Goal: Information Seeking & Learning: Check status

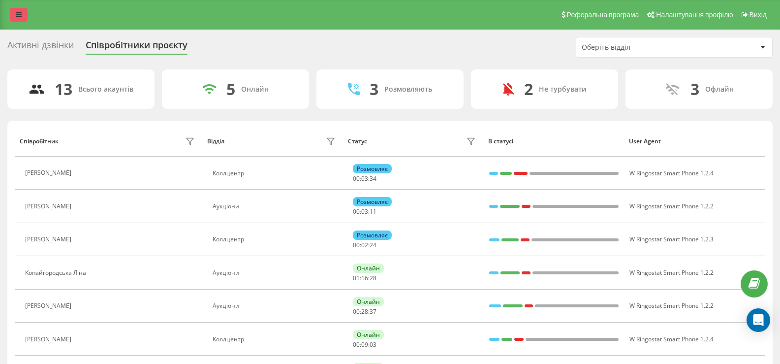
click at [18, 13] on icon at bounding box center [19, 14] width 6 height 7
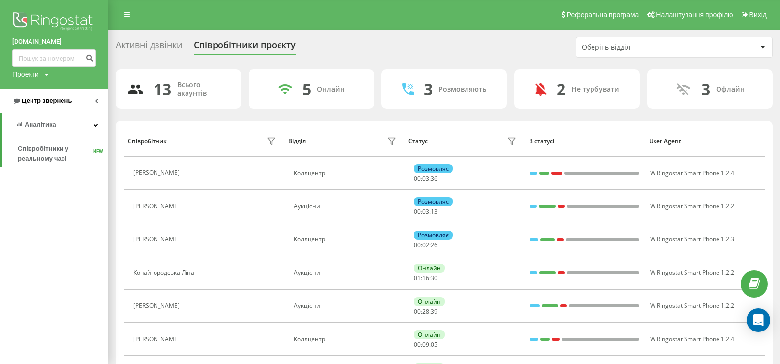
click at [43, 95] on link "Центр звернень" at bounding box center [54, 101] width 108 height 24
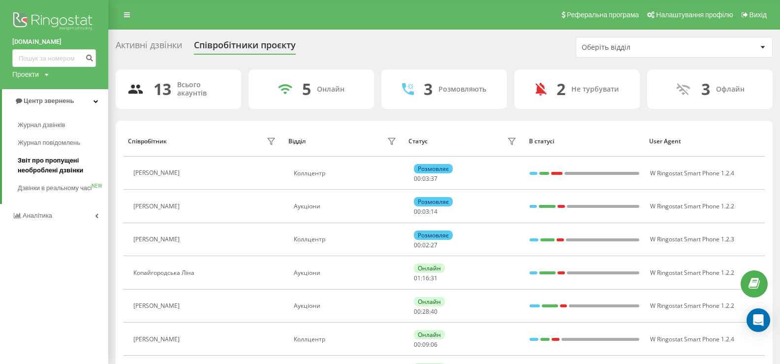
click at [44, 159] on span "Звіт про пропущені необроблені дзвінки" at bounding box center [61, 166] width 86 height 20
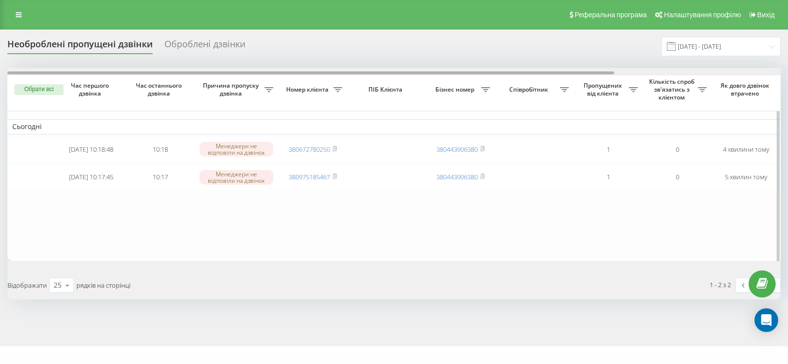
drag, startPoint x: 433, startPoint y: 71, endPoint x: 379, endPoint y: 96, distance: 59.3
click at [384, 96] on div "Обрати всі Час першого дзвінка Час останнього дзвінка Причина пропуску дзвінка …" at bounding box center [393, 164] width 773 height 193
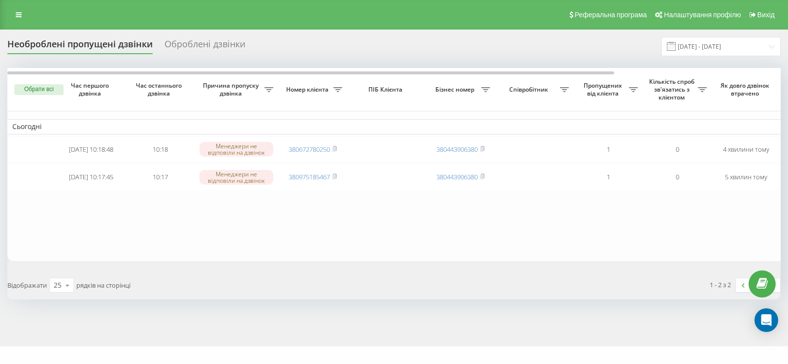
drag, startPoint x: 16, startPoint y: 11, endPoint x: 21, endPoint y: 88, distance: 77.5
click at [17, 11] on link at bounding box center [19, 15] width 18 height 14
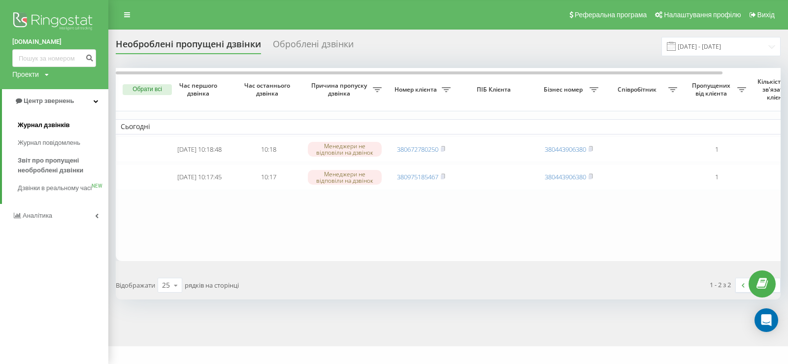
click at [34, 123] on span "Журнал дзвінків" at bounding box center [44, 125] width 52 height 10
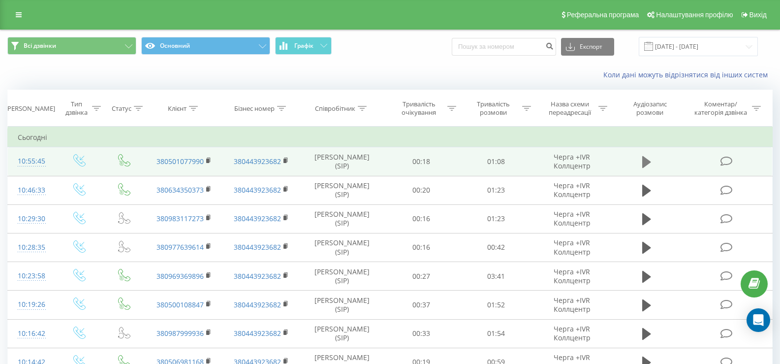
click at [645, 161] on icon at bounding box center [647, 162] width 9 height 12
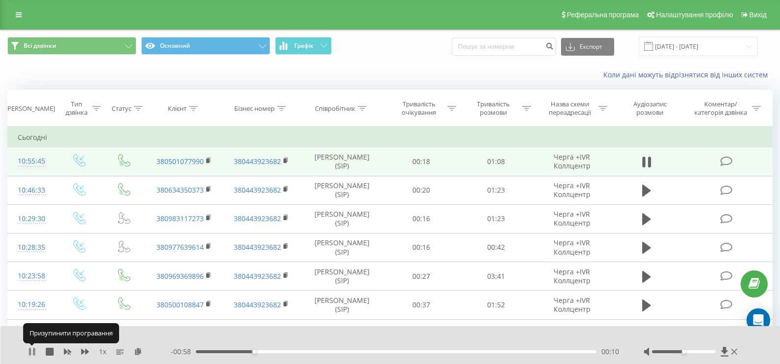
click at [32, 354] on icon at bounding box center [32, 352] width 8 height 8
click at [31, 352] on icon at bounding box center [32, 352] width 6 height 8
click at [31, 352] on icon at bounding box center [30, 352] width 2 height 8
click at [18, 16] on icon at bounding box center [19, 14] width 6 height 7
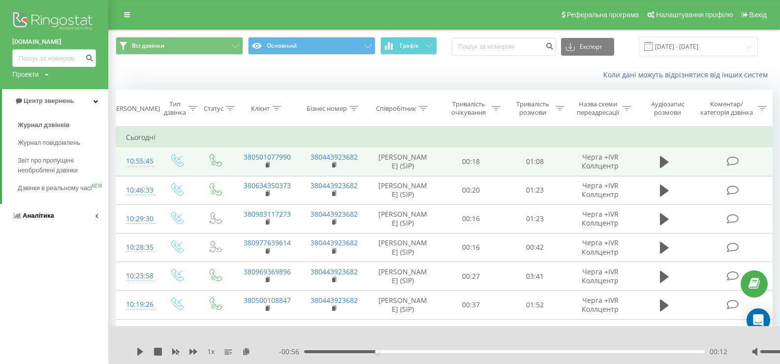
click at [33, 219] on span "Аналiтика" at bounding box center [39, 215] width 32 height 7
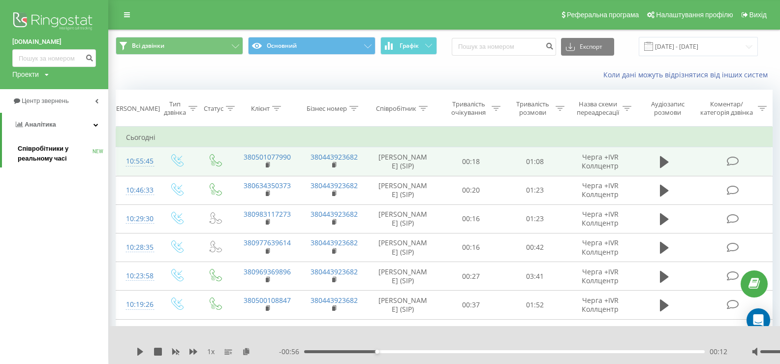
click at [34, 150] on span "Співробітники у реальному часі" at bounding box center [55, 154] width 75 height 20
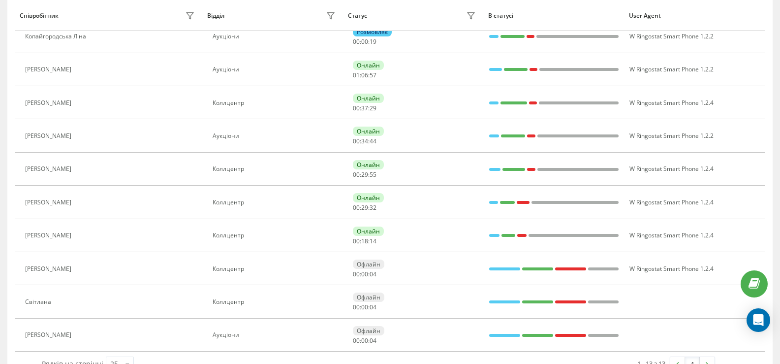
scroll to position [246, 0]
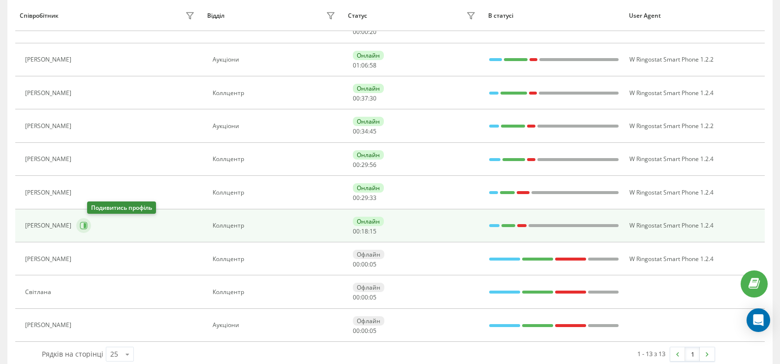
click at [88, 226] on icon at bounding box center [84, 226] width 8 height 8
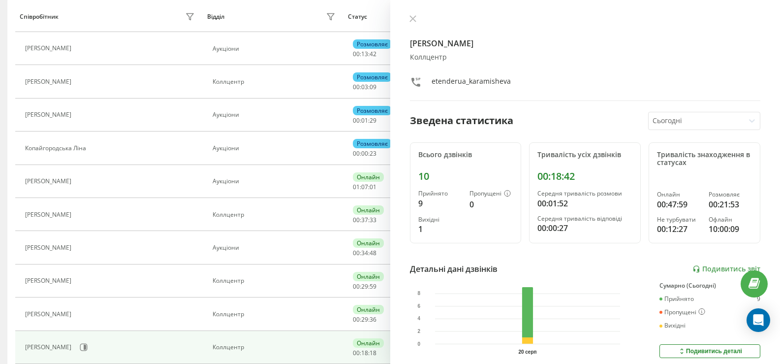
scroll to position [98, 0]
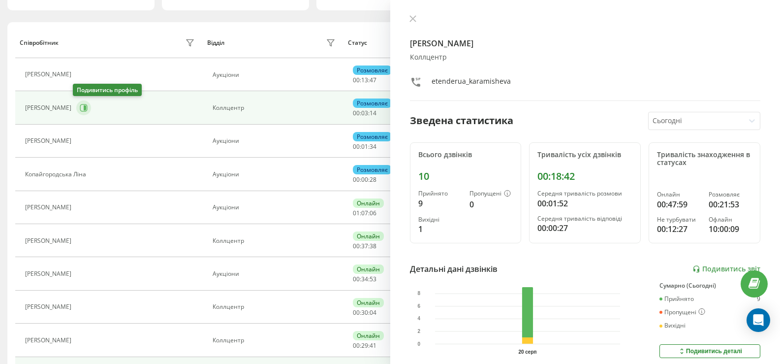
click at [84, 109] on icon at bounding box center [85, 107] width 2 height 5
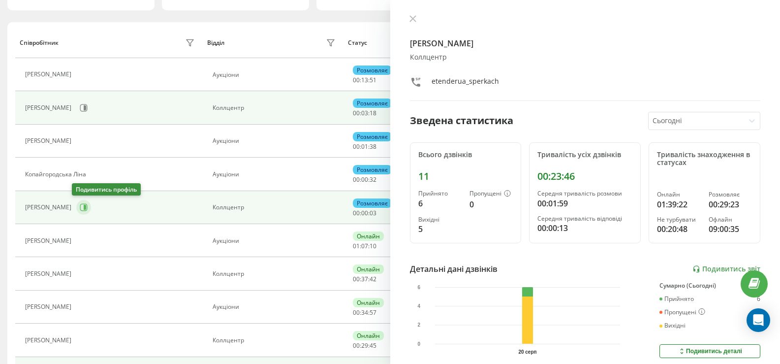
click at [80, 208] on icon at bounding box center [84, 207] width 8 height 8
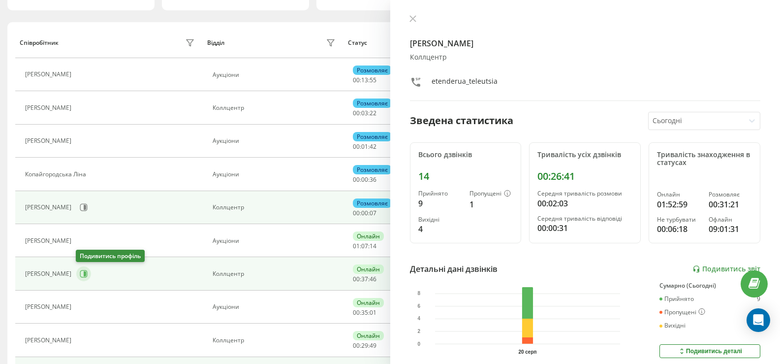
click at [82, 274] on icon at bounding box center [84, 274] width 8 height 8
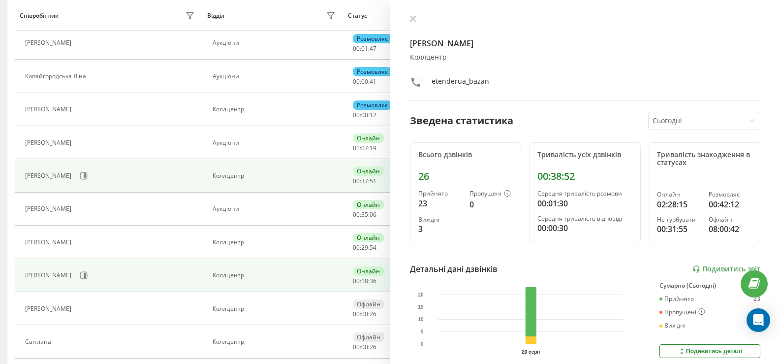
scroll to position [197, 0]
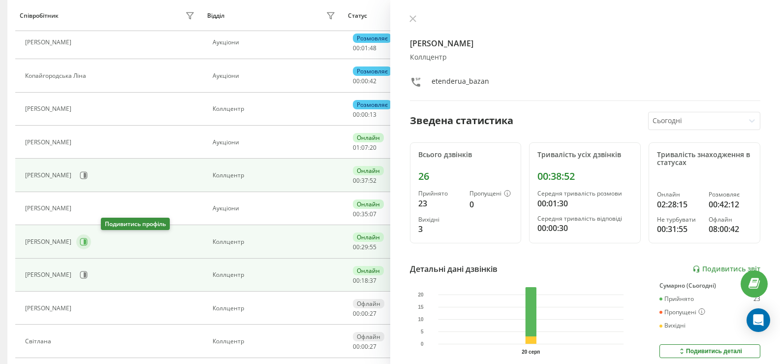
click at [86, 240] on icon at bounding box center [85, 241] width 2 height 5
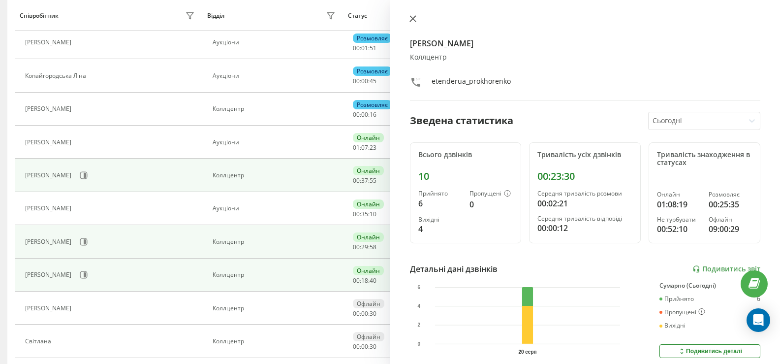
click at [412, 16] on icon at bounding box center [413, 18] width 7 height 7
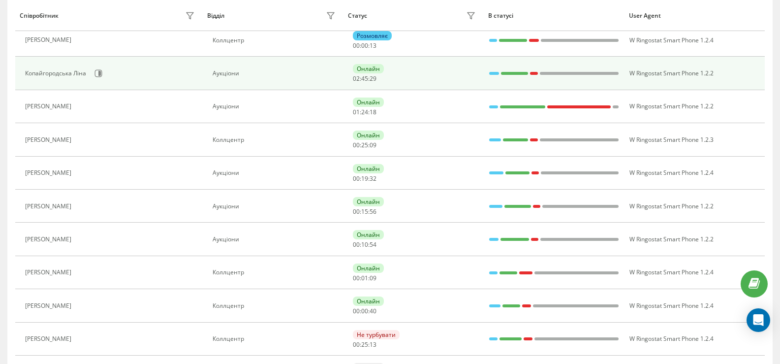
scroll to position [197, 0]
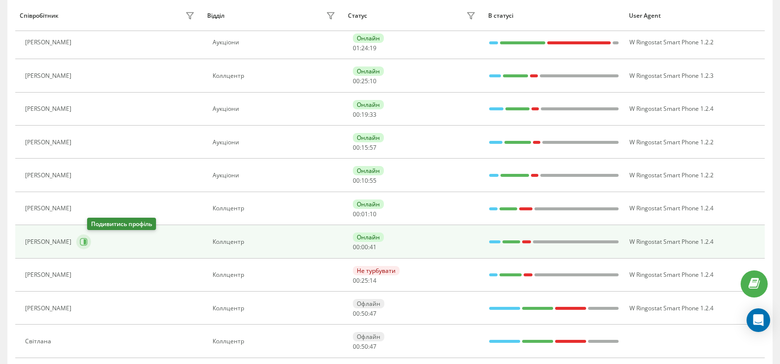
click at [88, 241] on icon at bounding box center [84, 242] width 8 height 8
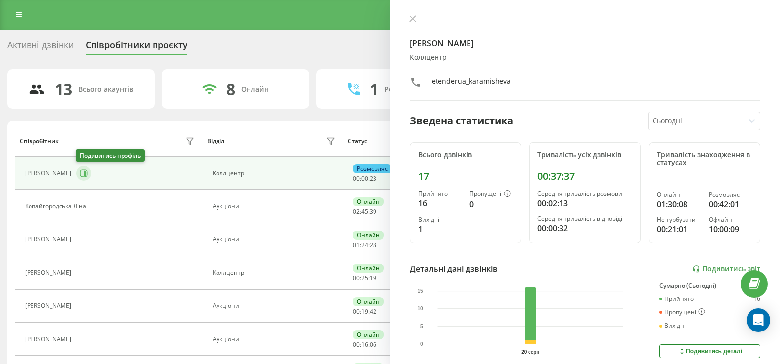
click at [86, 175] on icon at bounding box center [84, 173] width 8 height 8
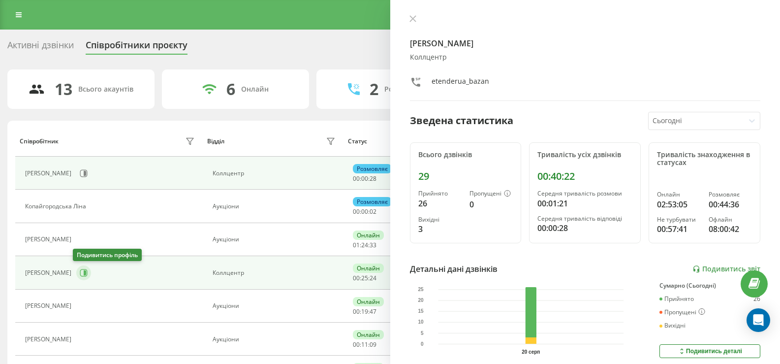
click at [84, 271] on icon at bounding box center [85, 272] width 2 height 5
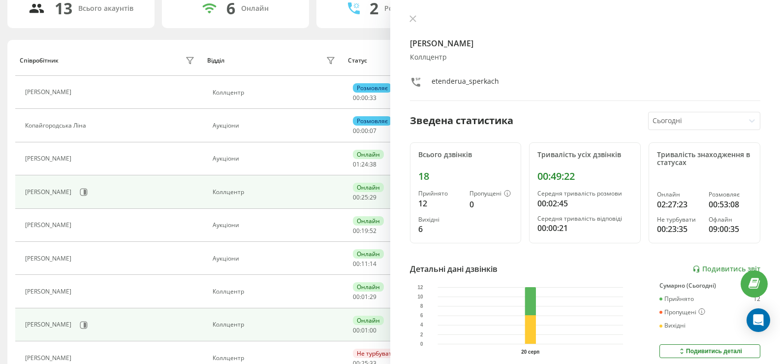
scroll to position [98, 0]
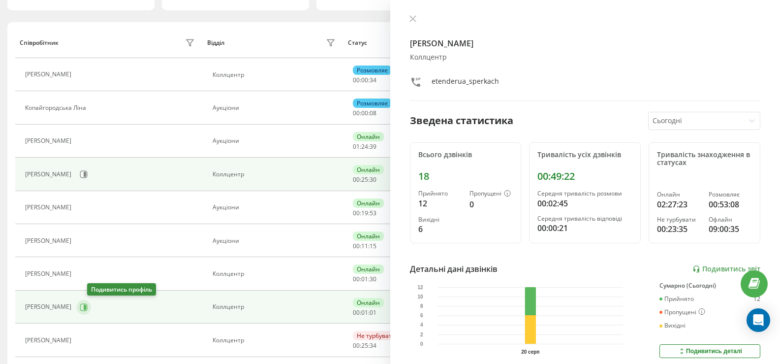
click at [86, 307] on icon at bounding box center [85, 306] width 2 height 5
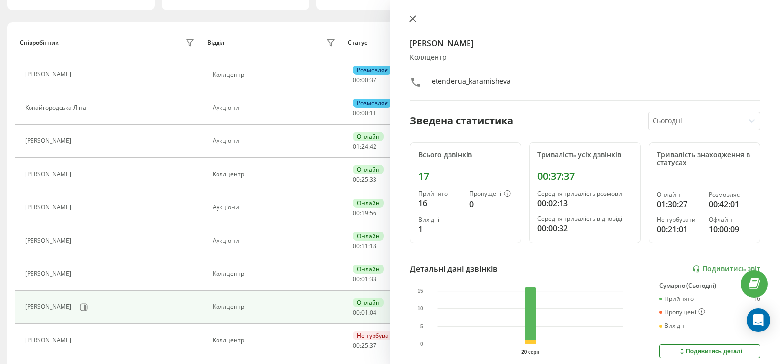
click at [413, 17] on icon at bounding box center [413, 18] width 7 height 7
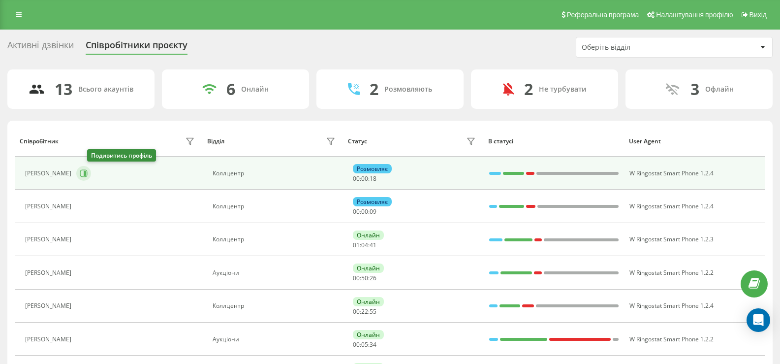
click at [91, 168] on button at bounding box center [83, 173] width 15 height 15
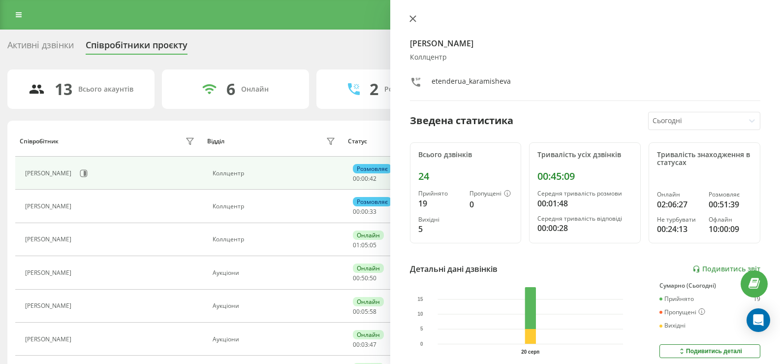
click at [415, 19] on icon at bounding box center [413, 18] width 7 height 7
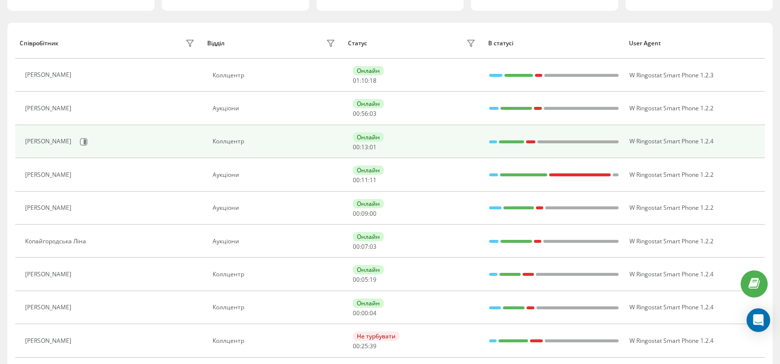
scroll to position [98, 0]
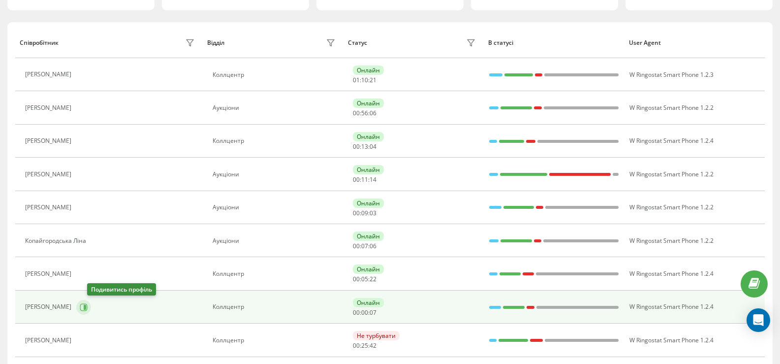
click at [86, 309] on icon at bounding box center [85, 306] width 2 height 5
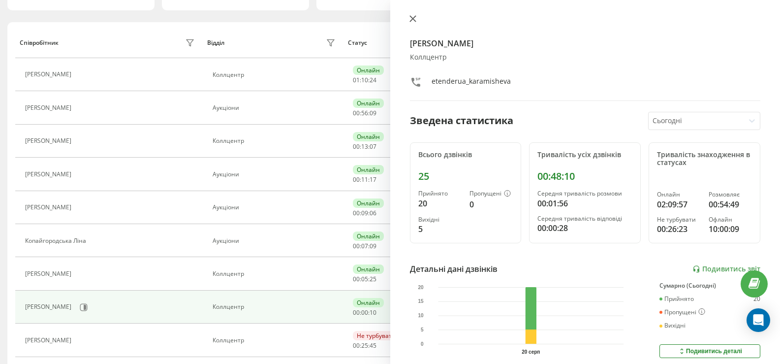
click at [414, 17] on icon at bounding box center [413, 18] width 7 height 7
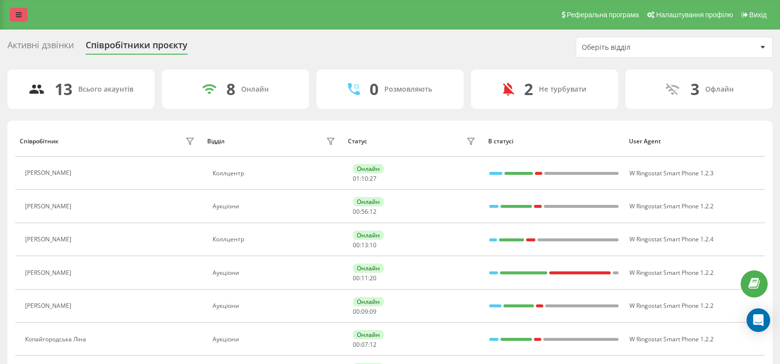
click at [22, 12] on link at bounding box center [19, 15] width 18 height 14
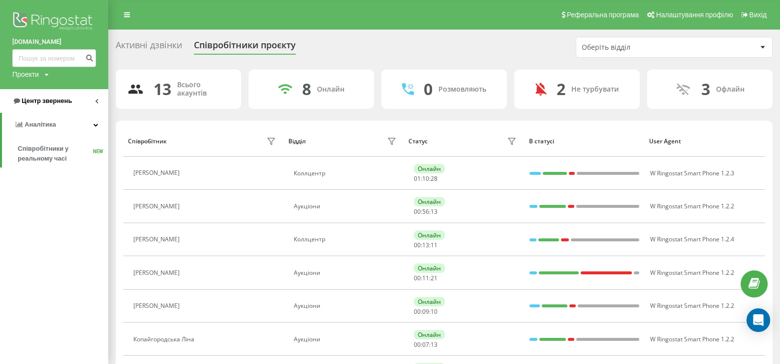
click at [49, 98] on span "Центр звернень" at bounding box center [47, 100] width 50 height 7
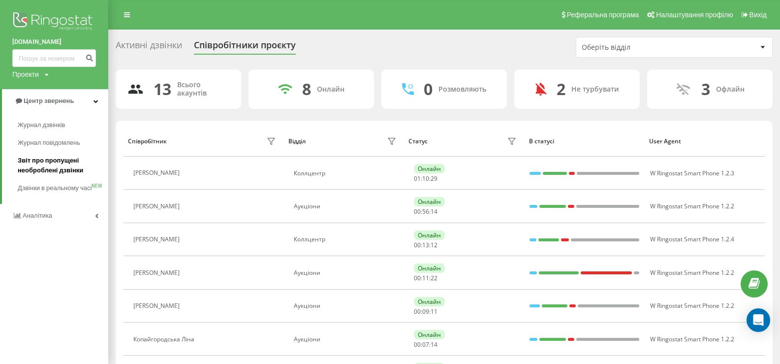
click at [56, 162] on span "Звіт про пропущені необроблені дзвінки" at bounding box center [61, 166] width 86 height 20
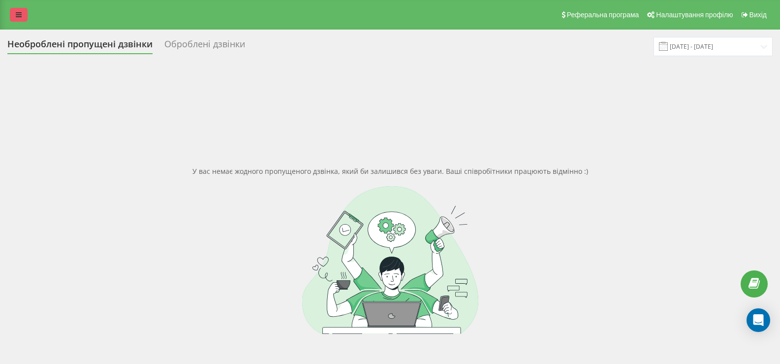
click at [20, 15] on icon at bounding box center [19, 14] width 6 height 7
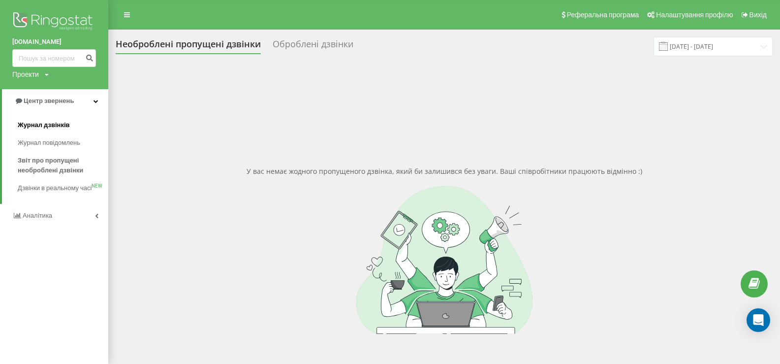
click at [46, 123] on span "Журнал дзвінків" at bounding box center [44, 125] width 52 height 10
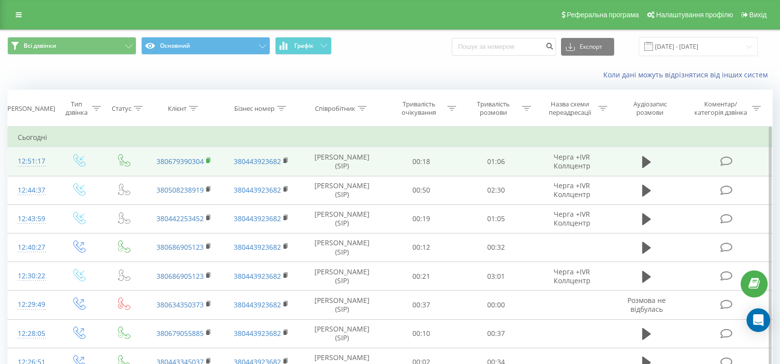
click at [208, 161] on rect at bounding box center [207, 161] width 3 height 4
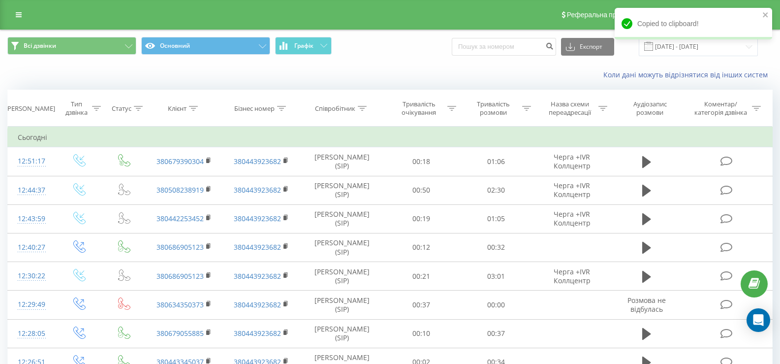
click at [25, 3] on div "Реферальна програма Налаштування профілю Вихід" at bounding box center [390, 15] width 780 height 30
click at [16, 16] on icon at bounding box center [19, 14] width 6 height 7
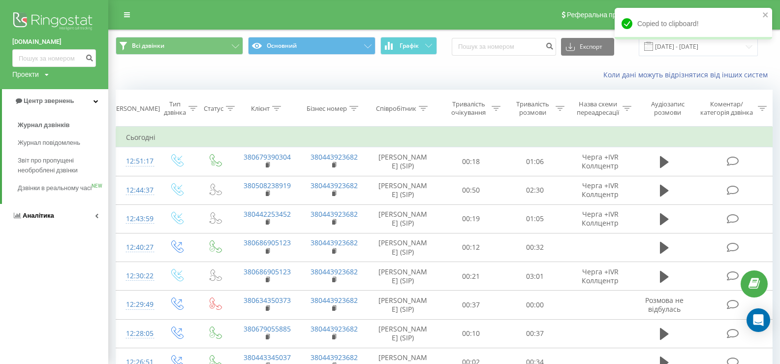
click at [32, 219] on span "Аналiтика" at bounding box center [39, 215] width 32 height 7
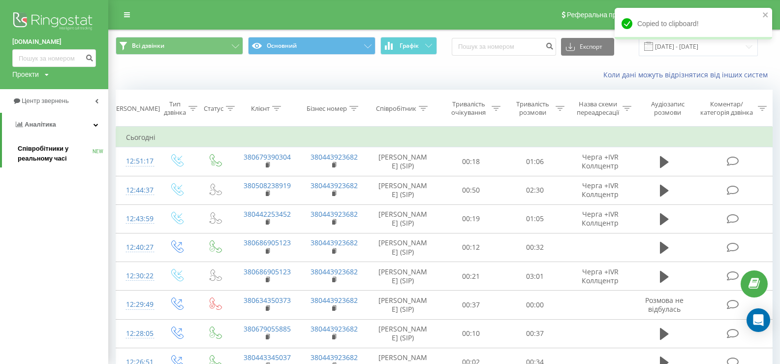
click at [33, 151] on span "Співробітники у реальному часі" at bounding box center [55, 154] width 75 height 20
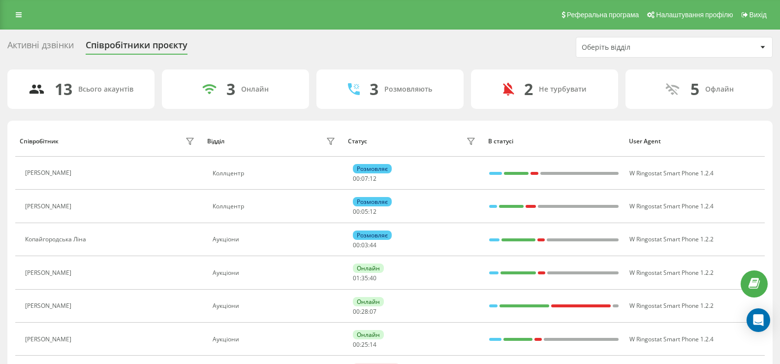
click at [16, 10] on link at bounding box center [19, 15] width 18 height 14
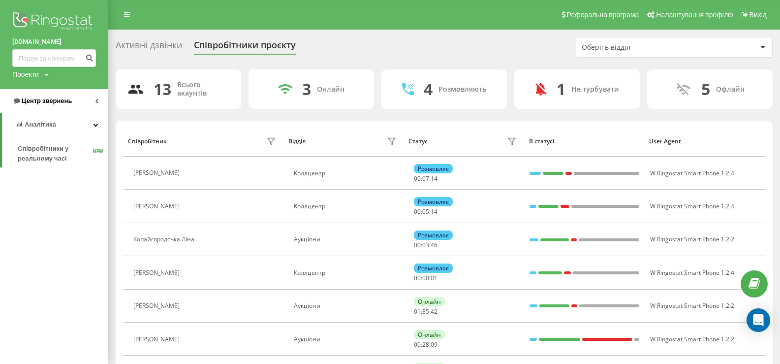
click at [41, 97] on span "Центр звернень" at bounding box center [47, 100] width 50 height 7
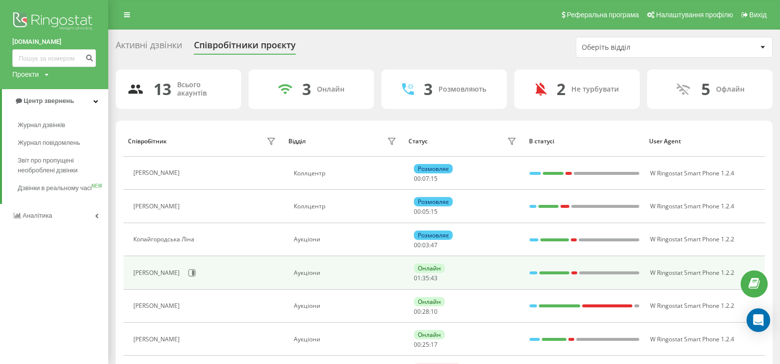
drag, startPoint x: 52, startPoint y: 162, endPoint x: 223, endPoint y: 268, distance: 200.8
click at [52, 162] on span "Звіт про пропущені необроблені дзвінки" at bounding box center [61, 166] width 86 height 20
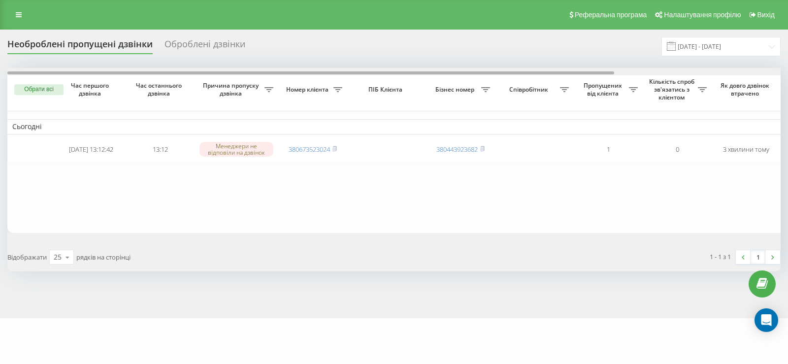
drag, startPoint x: 499, startPoint y: 72, endPoint x: 456, endPoint y: 95, distance: 48.0
click at [464, 95] on div "Обрати всі Час першого дзвінка Час останнього дзвінка Причина пропуску дзвінка …" at bounding box center [393, 150] width 773 height 165
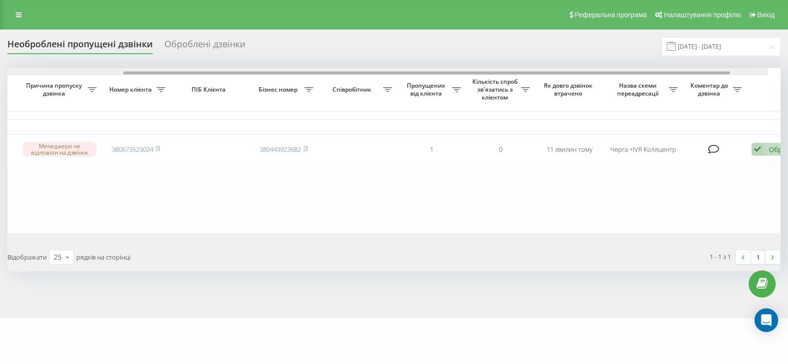
scroll to position [0, 182]
drag, startPoint x: 397, startPoint y: 73, endPoint x: 540, endPoint y: 83, distance: 143.6
click at [540, 83] on div "Обрати всі Час першого дзвінка Час останнього дзвінка Причина пропуску дзвінка …" at bounding box center [393, 150] width 773 height 165
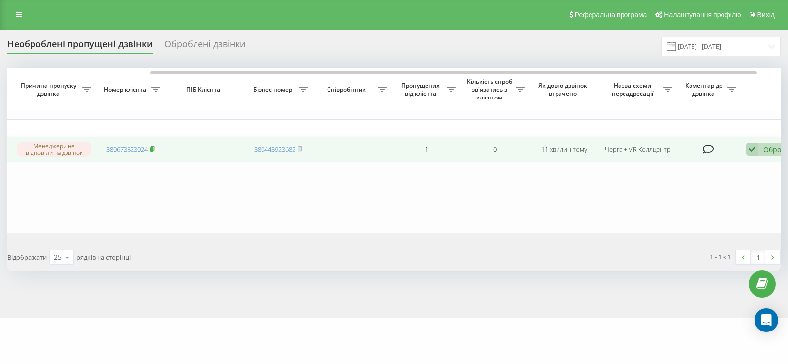
click at [153, 150] on rect at bounding box center [151, 149] width 3 height 4
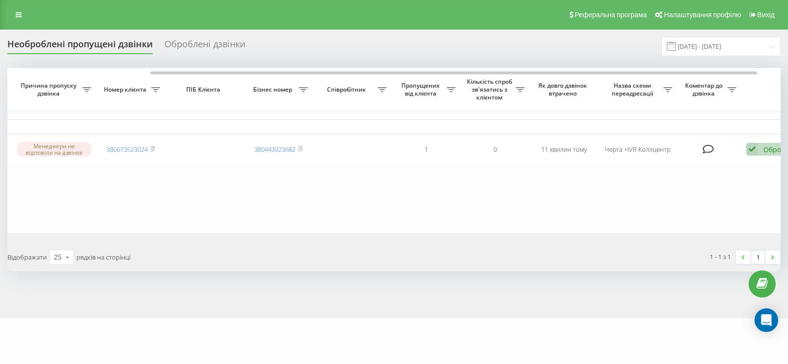
click at [16, 18] on icon at bounding box center [19, 14] width 6 height 7
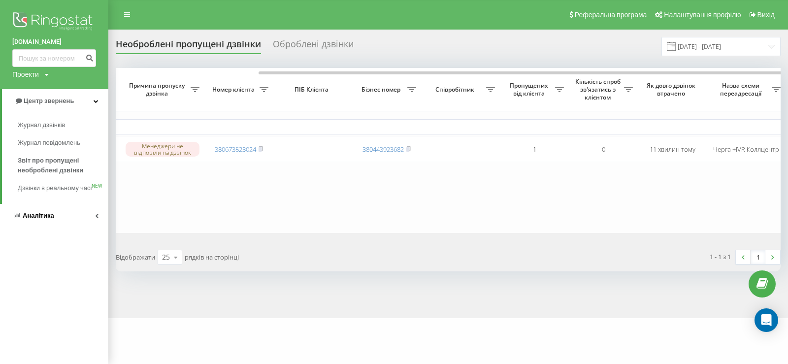
click at [32, 219] on span "Аналiтика" at bounding box center [39, 215] width 32 height 7
click at [44, 151] on span "Співробітники у реальному часі" at bounding box center [55, 154] width 75 height 20
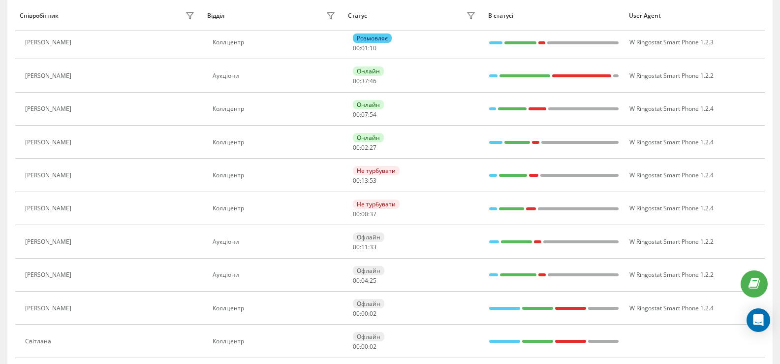
scroll to position [198, 0]
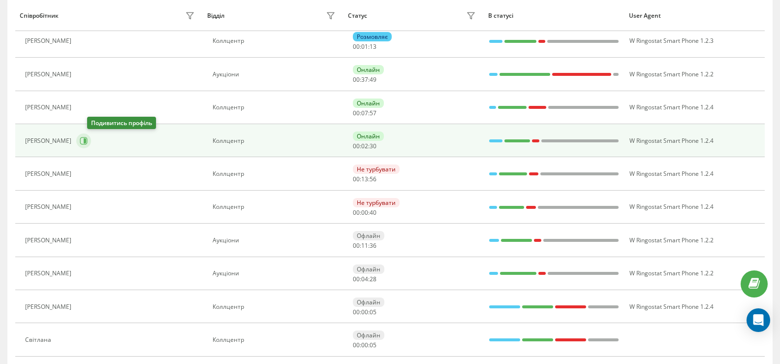
click at [86, 142] on icon at bounding box center [85, 140] width 2 height 5
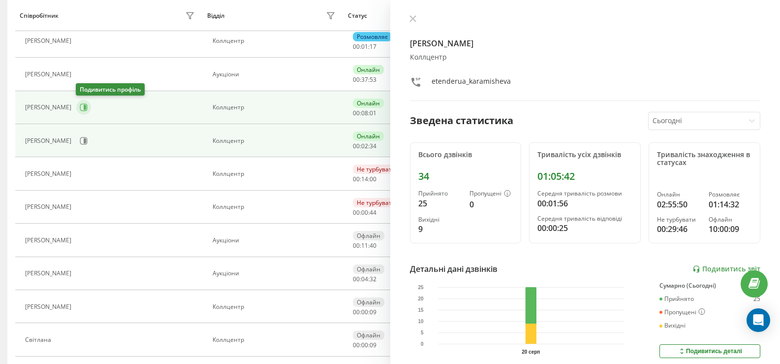
click at [80, 107] on icon at bounding box center [84, 107] width 8 height 8
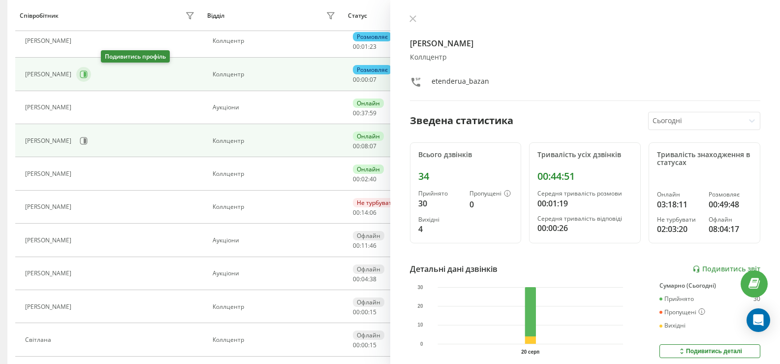
click at [88, 73] on icon at bounding box center [84, 74] width 8 height 8
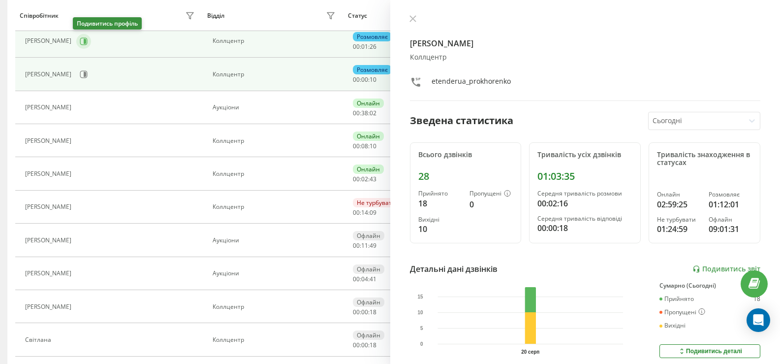
click at [83, 42] on icon at bounding box center [84, 41] width 8 height 8
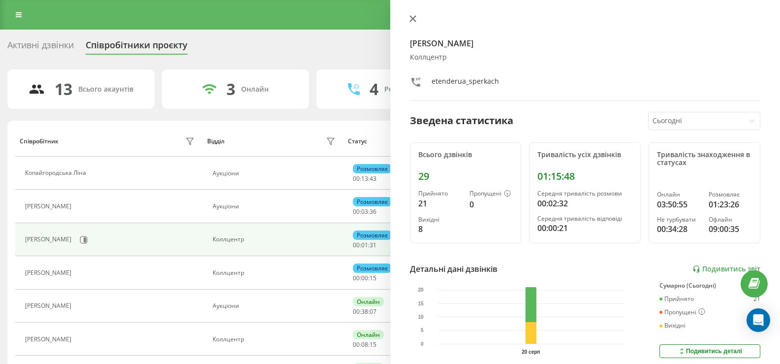
click at [416, 19] on icon at bounding box center [413, 18] width 7 height 7
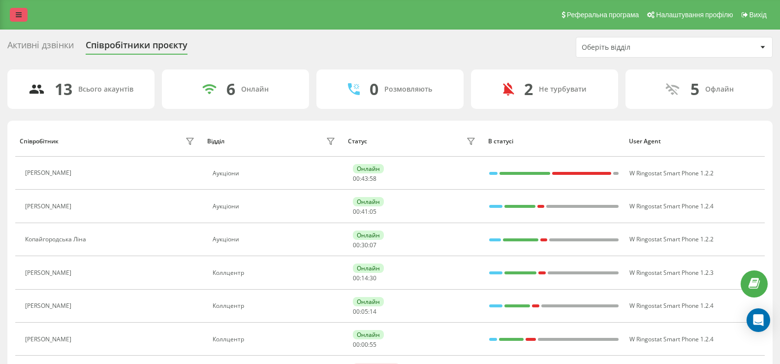
click at [17, 14] on icon at bounding box center [19, 14] width 6 height 7
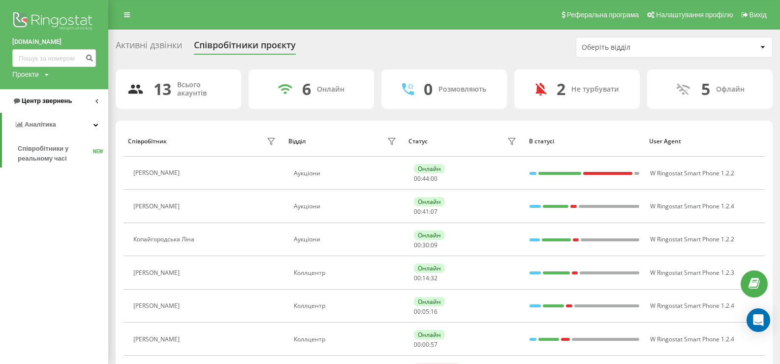
click at [57, 99] on span "Центр звернень" at bounding box center [47, 100] width 50 height 7
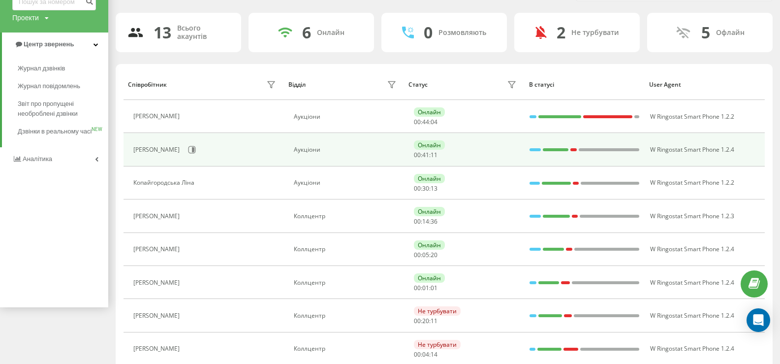
scroll to position [148, 0]
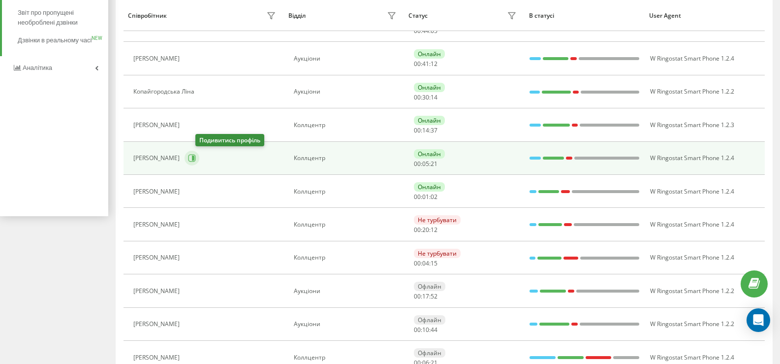
click at [194, 158] on icon at bounding box center [193, 158] width 2 height 5
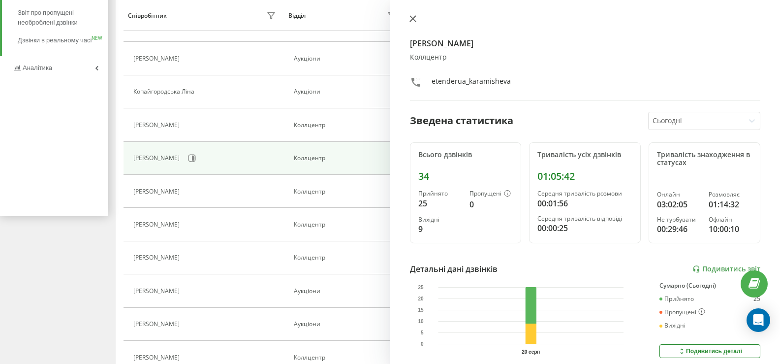
click at [413, 20] on icon at bounding box center [413, 18] width 7 height 7
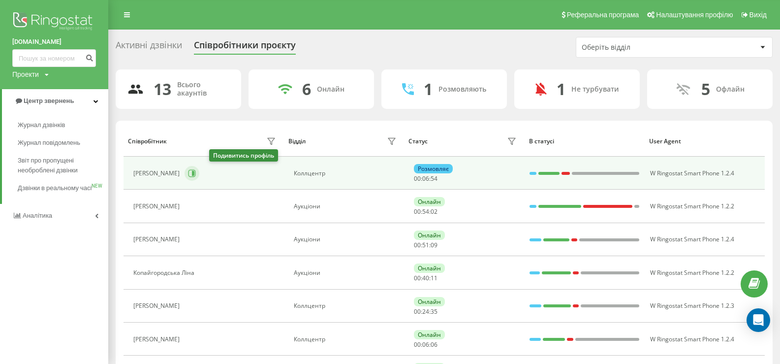
click at [194, 171] on icon at bounding box center [193, 173] width 2 height 5
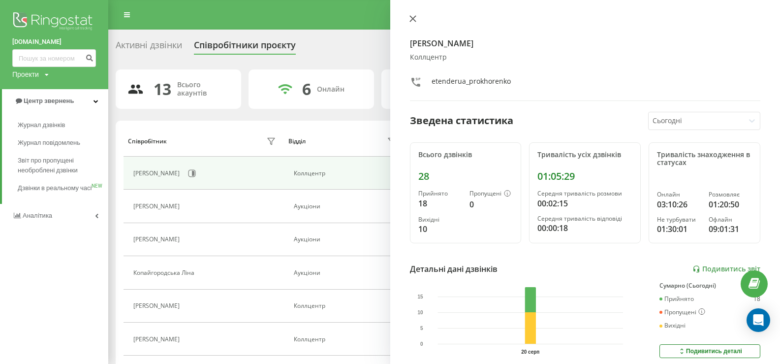
click at [413, 18] on icon at bounding box center [413, 19] width 6 height 6
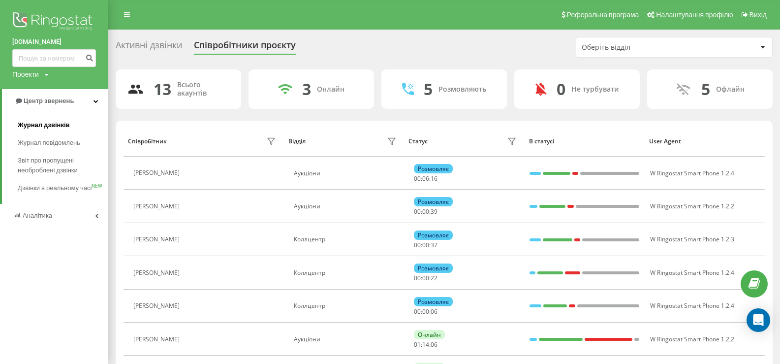
click at [43, 125] on span "Журнал дзвінків" at bounding box center [44, 125] width 52 height 10
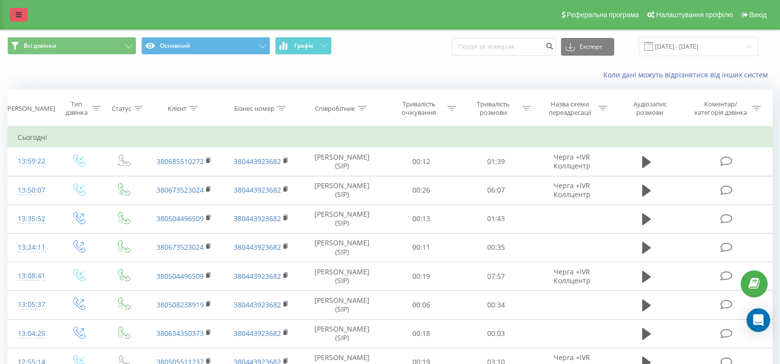
click at [23, 13] on link at bounding box center [19, 15] width 18 height 14
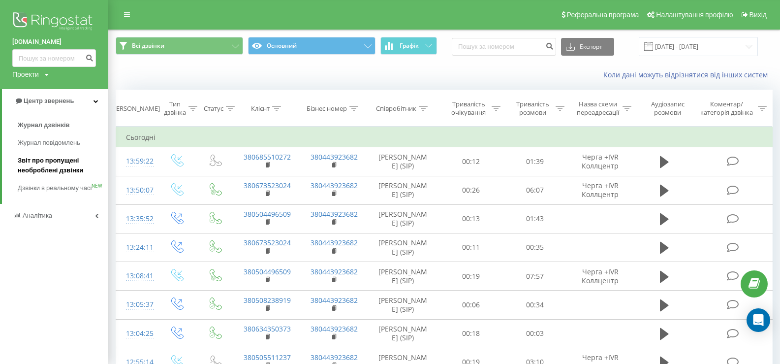
click at [48, 161] on span "Звіт про пропущені необроблені дзвінки" at bounding box center [61, 166] width 86 height 20
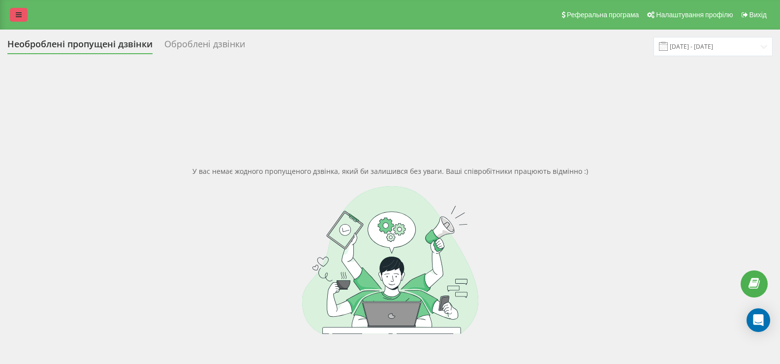
click at [20, 16] on icon at bounding box center [19, 14] width 6 height 7
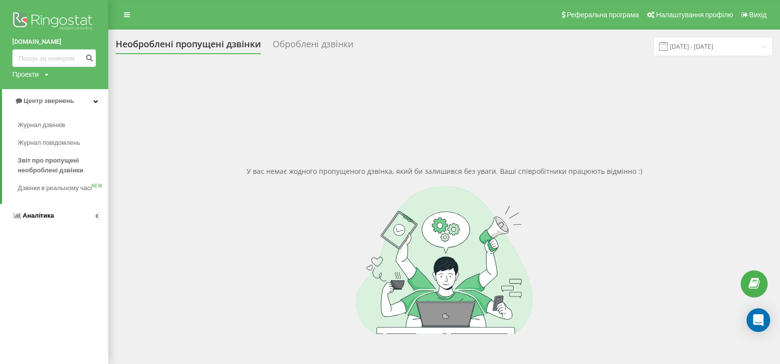
click at [39, 219] on span "Аналiтика" at bounding box center [39, 215] width 32 height 7
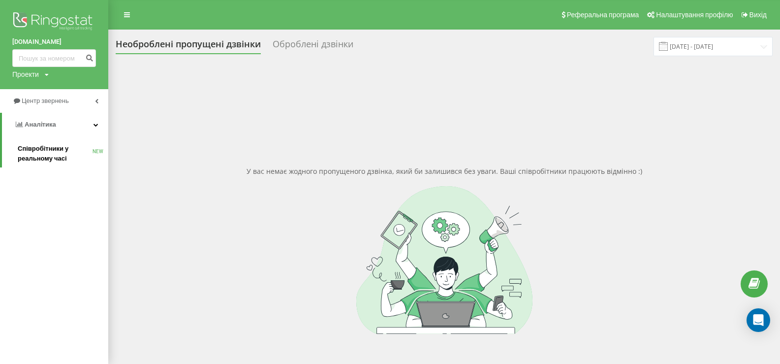
click at [41, 149] on span "Співробітники у реальному часі" at bounding box center [55, 154] width 75 height 20
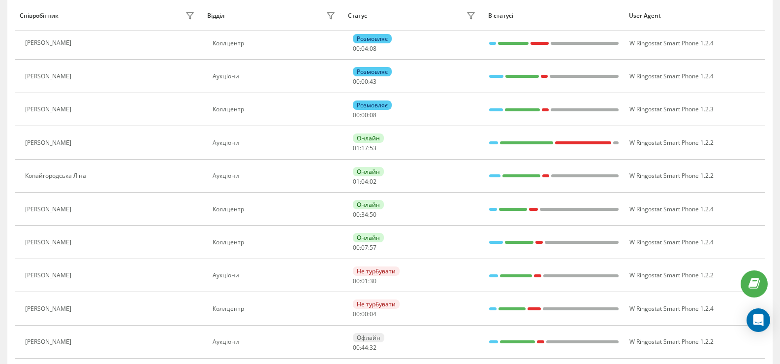
scroll to position [148, 0]
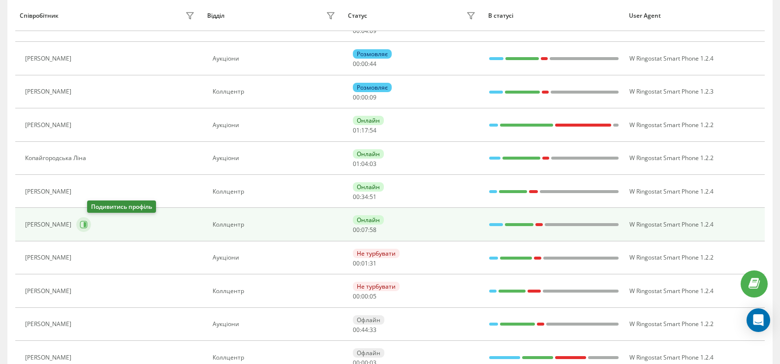
click at [88, 222] on icon at bounding box center [84, 225] width 8 height 8
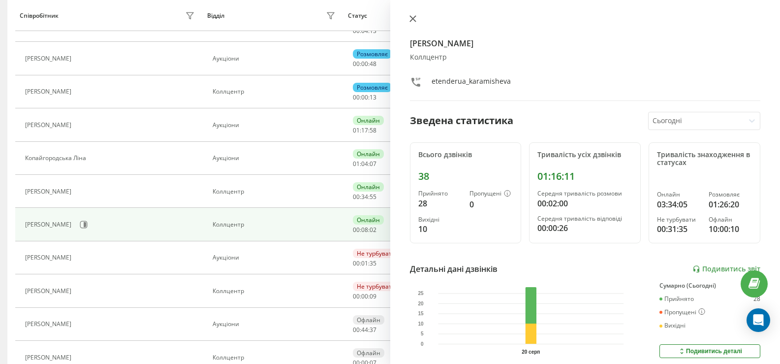
click at [412, 18] on icon at bounding box center [413, 19] width 6 height 6
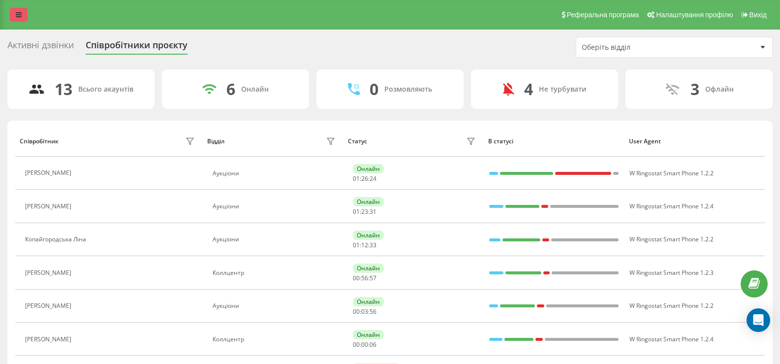
click at [19, 13] on icon at bounding box center [19, 14] width 6 height 7
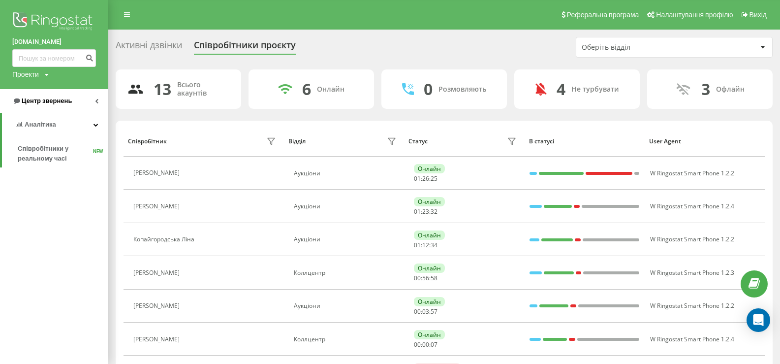
click at [38, 98] on span "Центр звернень" at bounding box center [47, 100] width 50 height 7
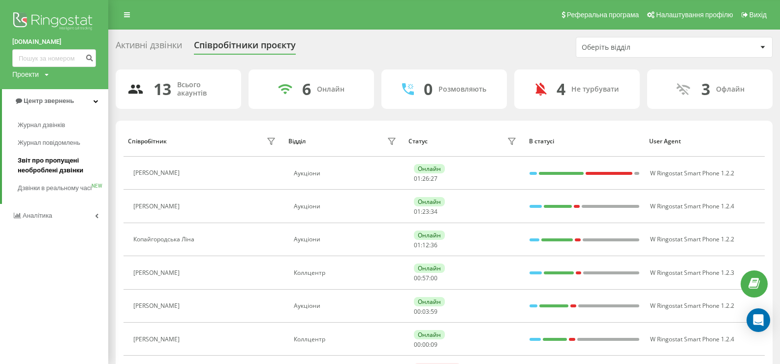
click at [49, 159] on span "Звіт про пропущені необроблені дзвінки" at bounding box center [61, 166] width 86 height 20
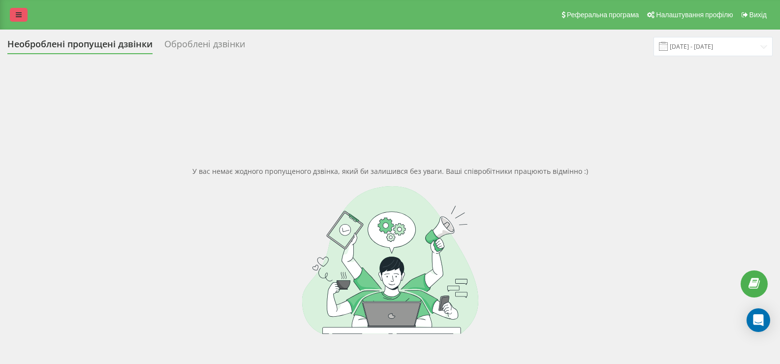
click at [20, 11] on link at bounding box center [19, 15] width 18 height 14
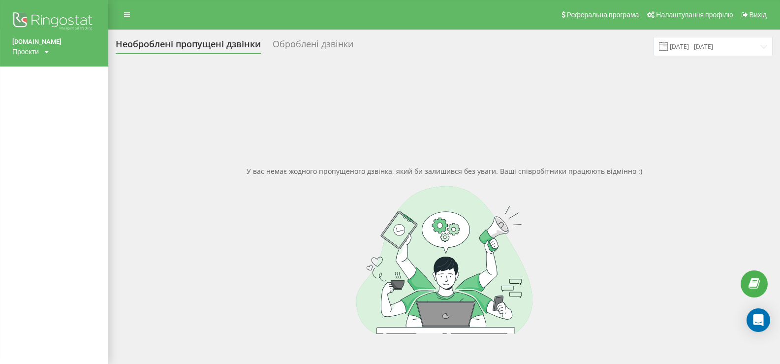
click at [176, 120] on div "У вас немає жодного пропущеного дзвінка, який би залишився без уваги. Ваші спів…" at bounding box center [444, 250] width 657 height 364
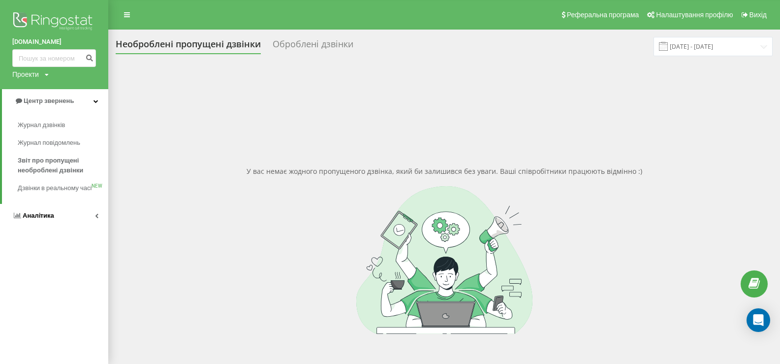
click at [34, 219] on span "Аналiтика" at bounding box center [39, 215] width 32 height 7
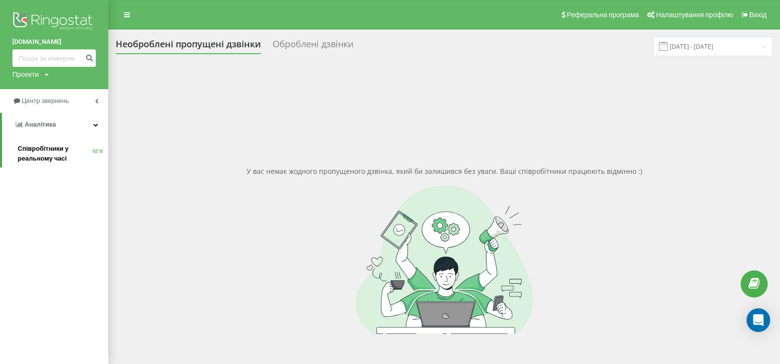
click at [41, 147] on span "Співробітники у реальному часі" at bounding box center [55, 154] width 75 height 20
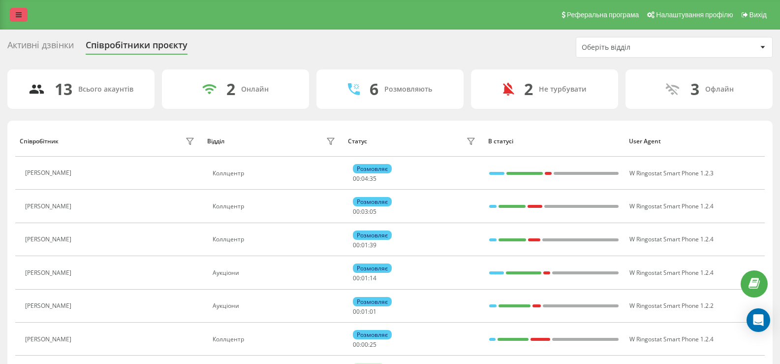
click at [19, 18] on link at bounding box center [19, 15] width 18 height 14
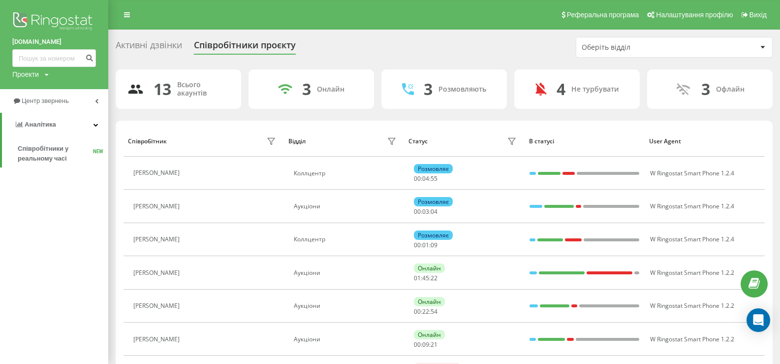
click at [422, 47] on div "Активні дзвінки Співробітники проєкту Оберіть відділ" at bounding box center [444, 47] width 657 height 21
